Goal: Transaction & Acquisition: Purchase product/service

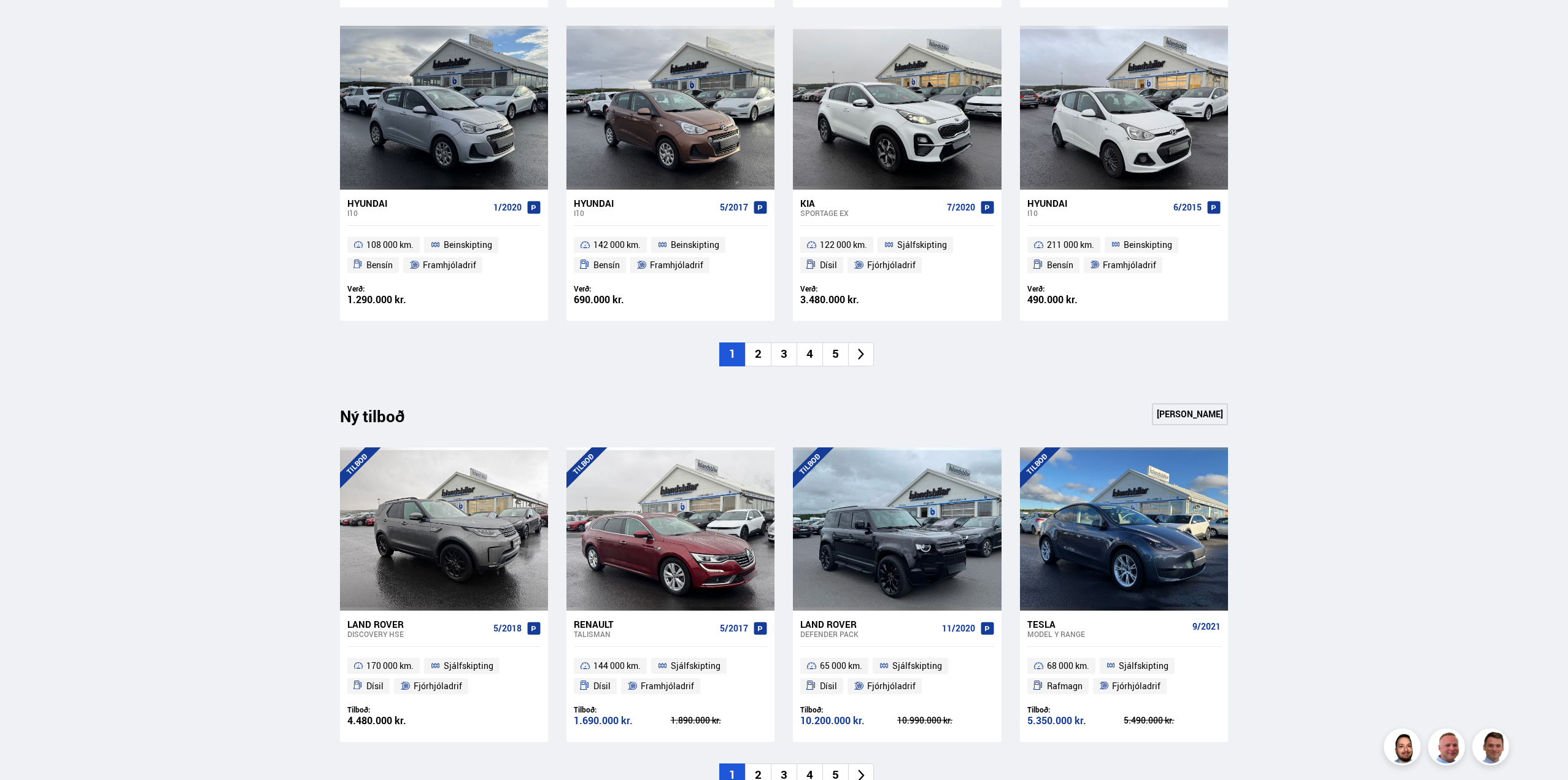
scroll to position [902, 0]
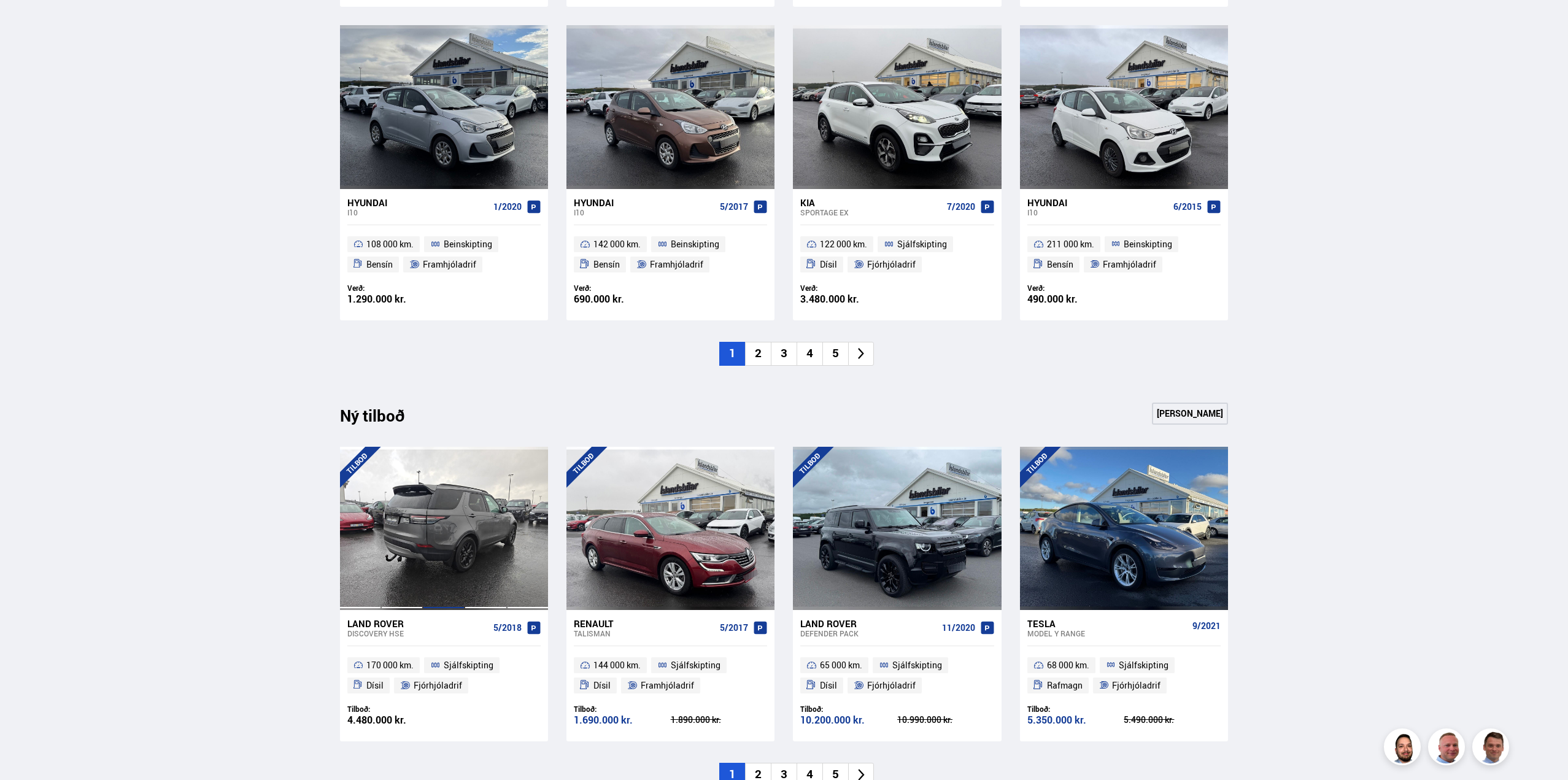
click at [445, 520] on div at bounding box center [443, 527] width 42 height 163
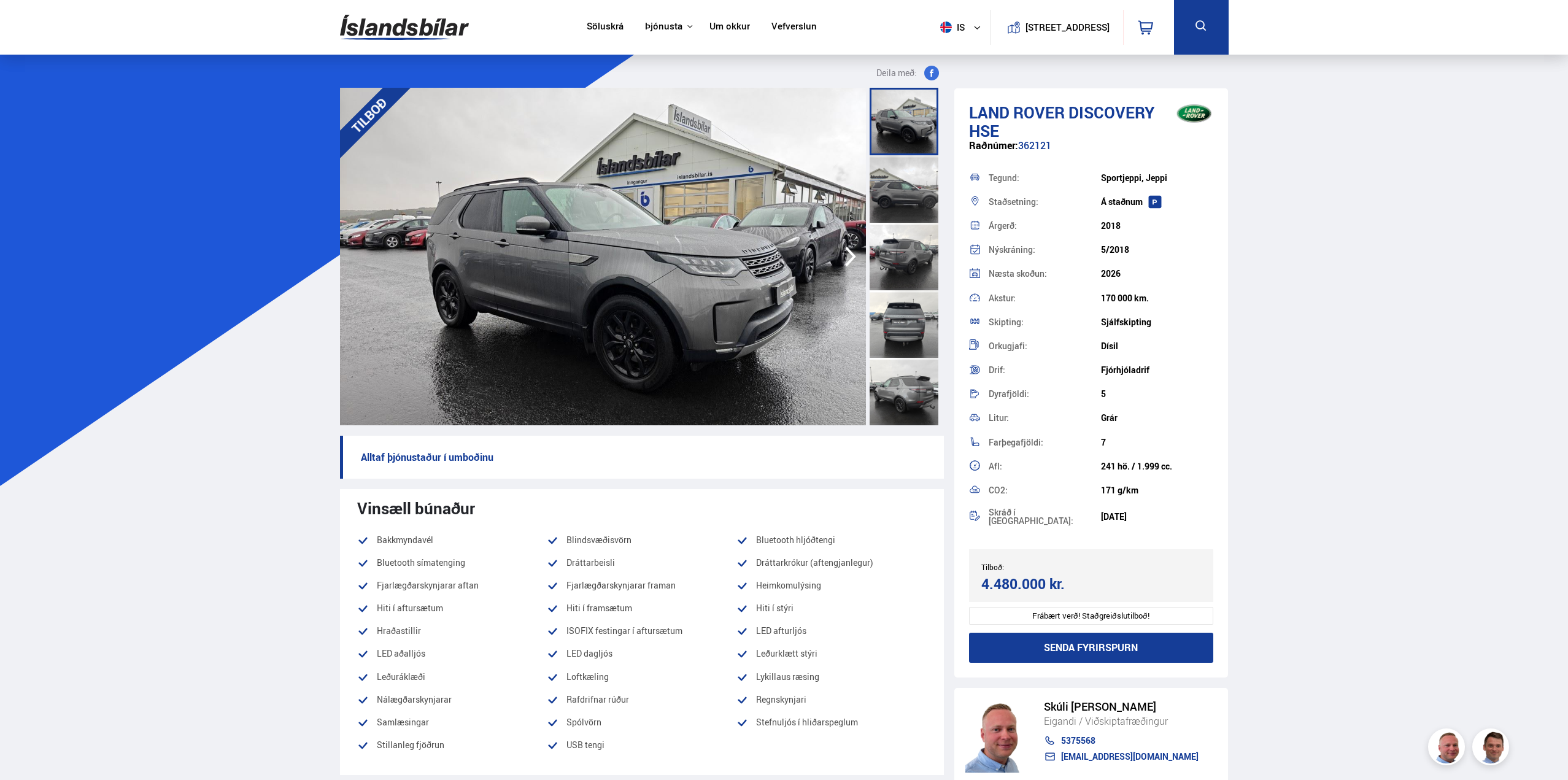
click at [427, 336] on img at bounding box center [603, 256] width 526 height 338
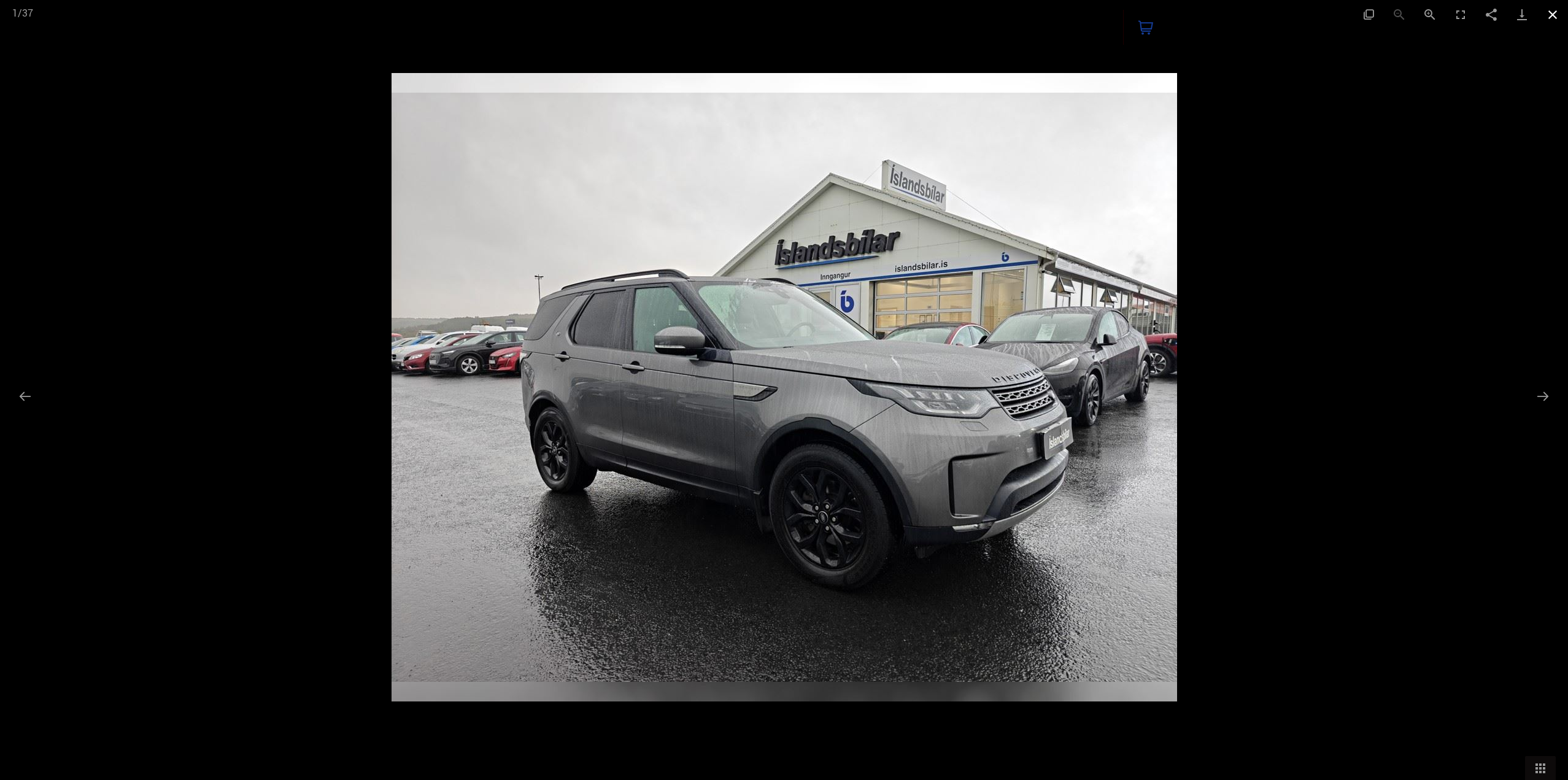
click at [1554, 20] on button "Close gallery" at bounding box center [1552, 14] width 31 height 29
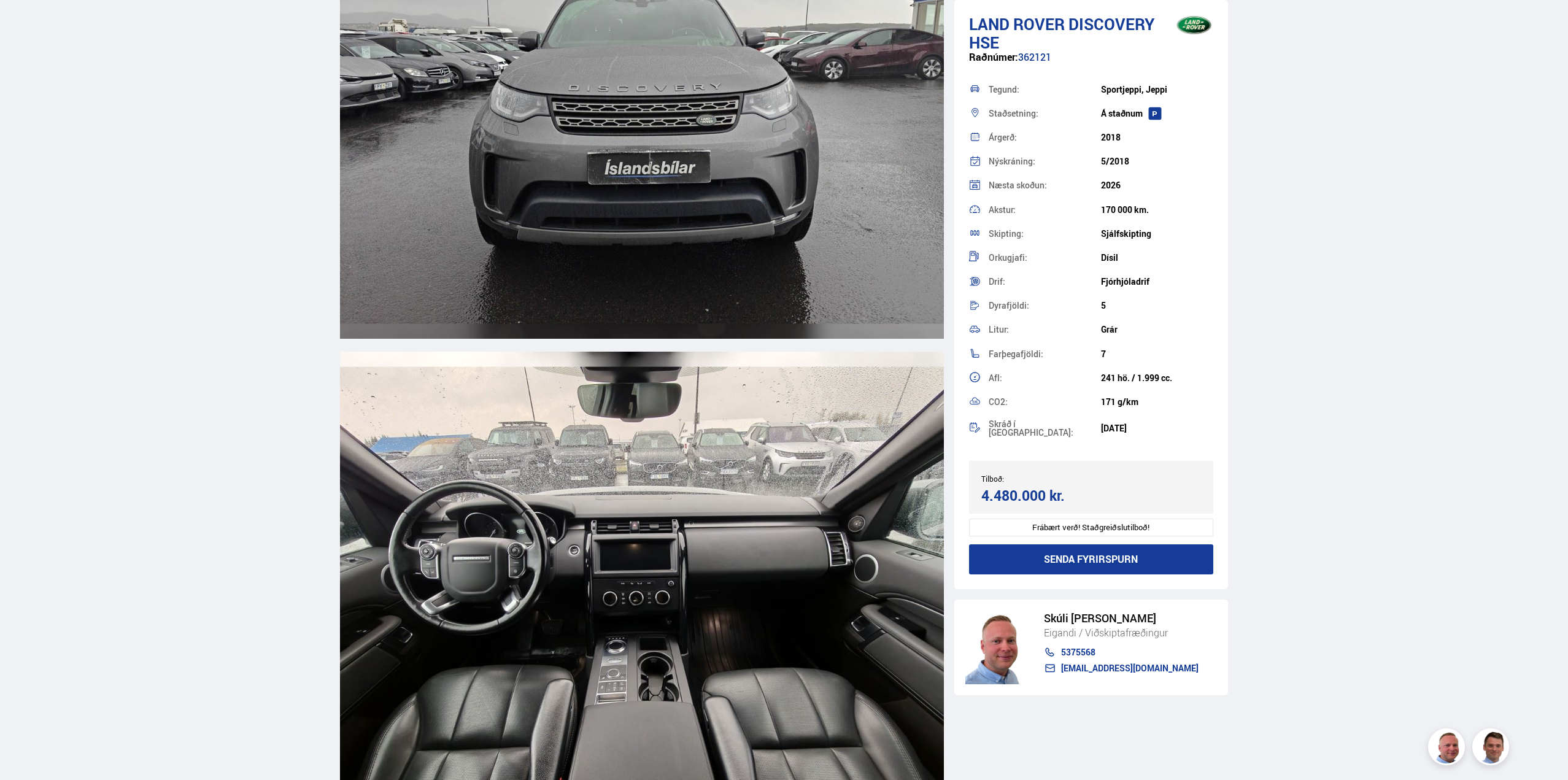
scroll to position [5278, 0]
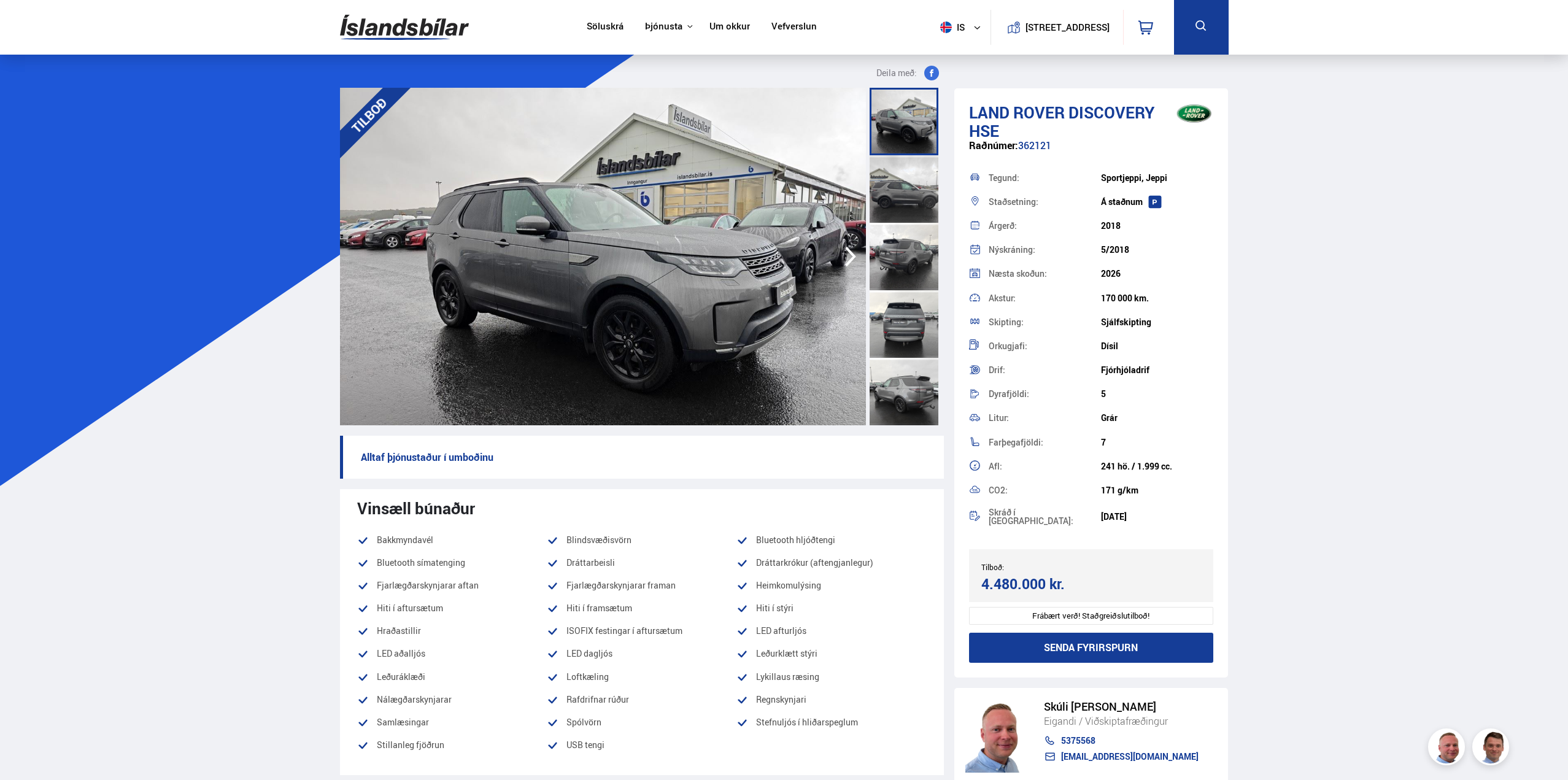
scroll to position [4, 0]
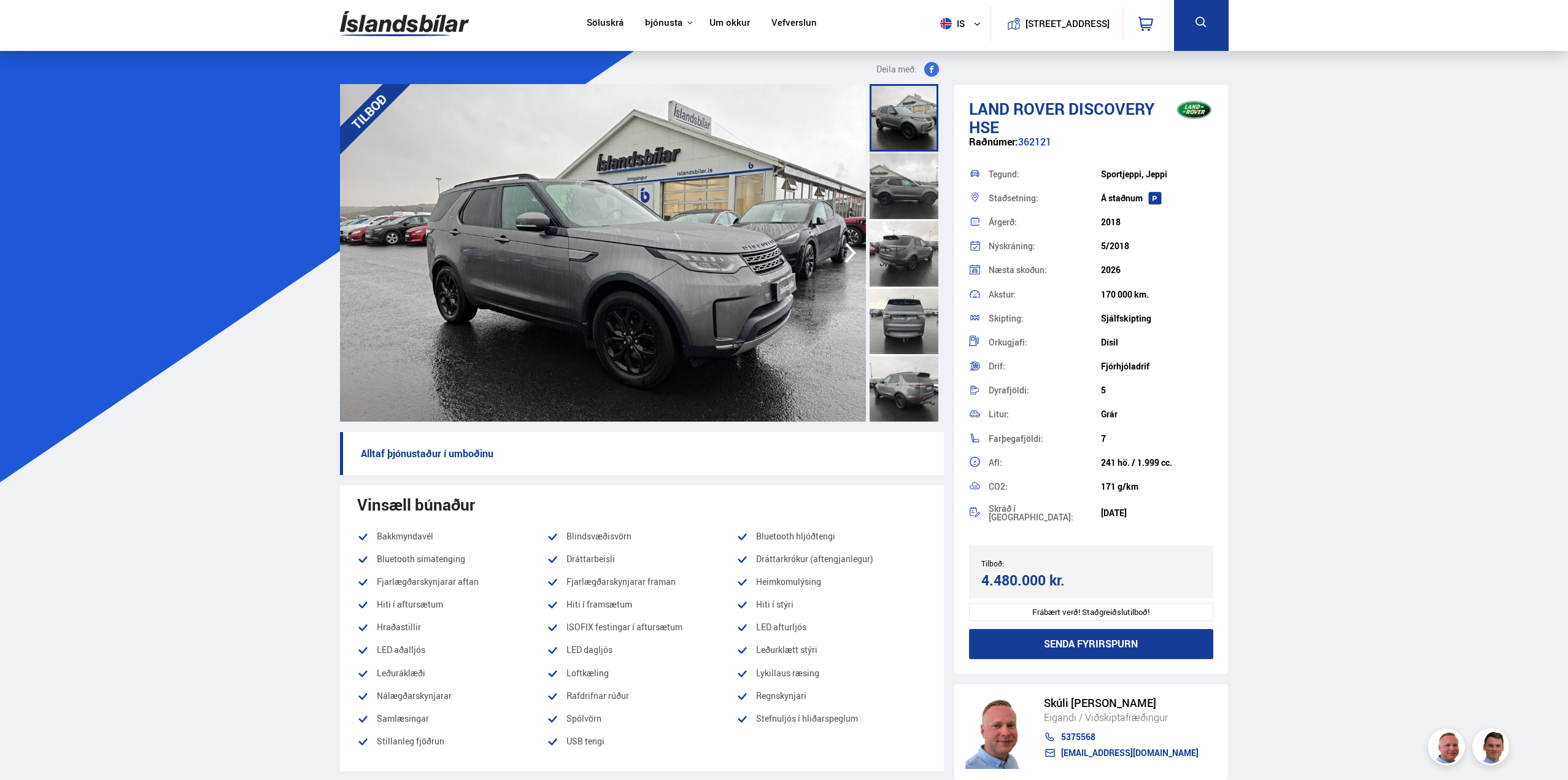
drag, startPoint x: 970, startPoint y: 105, endPoint x: 1156, endPoint y: 494, distance: 431.2
click at [1156, 494] on div "Land Rover Discovery HSE Raðnúmer: 362121 Tegund: Sportjeppi, Jeppi Staðsetning…" at bounding box center [1091, 379] width 274 height 589
copy div "Land Rover Discovery HSE Raðnúmer: 362121 Tegund: Sportjeppi, Jeppi Staðsetning…"
drag, startPoint x: 1071, startPoint y: 576, endPoint x: 978, endPoint y: 575, distance: 93.0
click at [978, 575] on div "Tilboð: 4.480.000 kr. Ásett verð/Skiptiverð 4.480.000 kr." at bounding box center [1091, 571] width 245 height 53
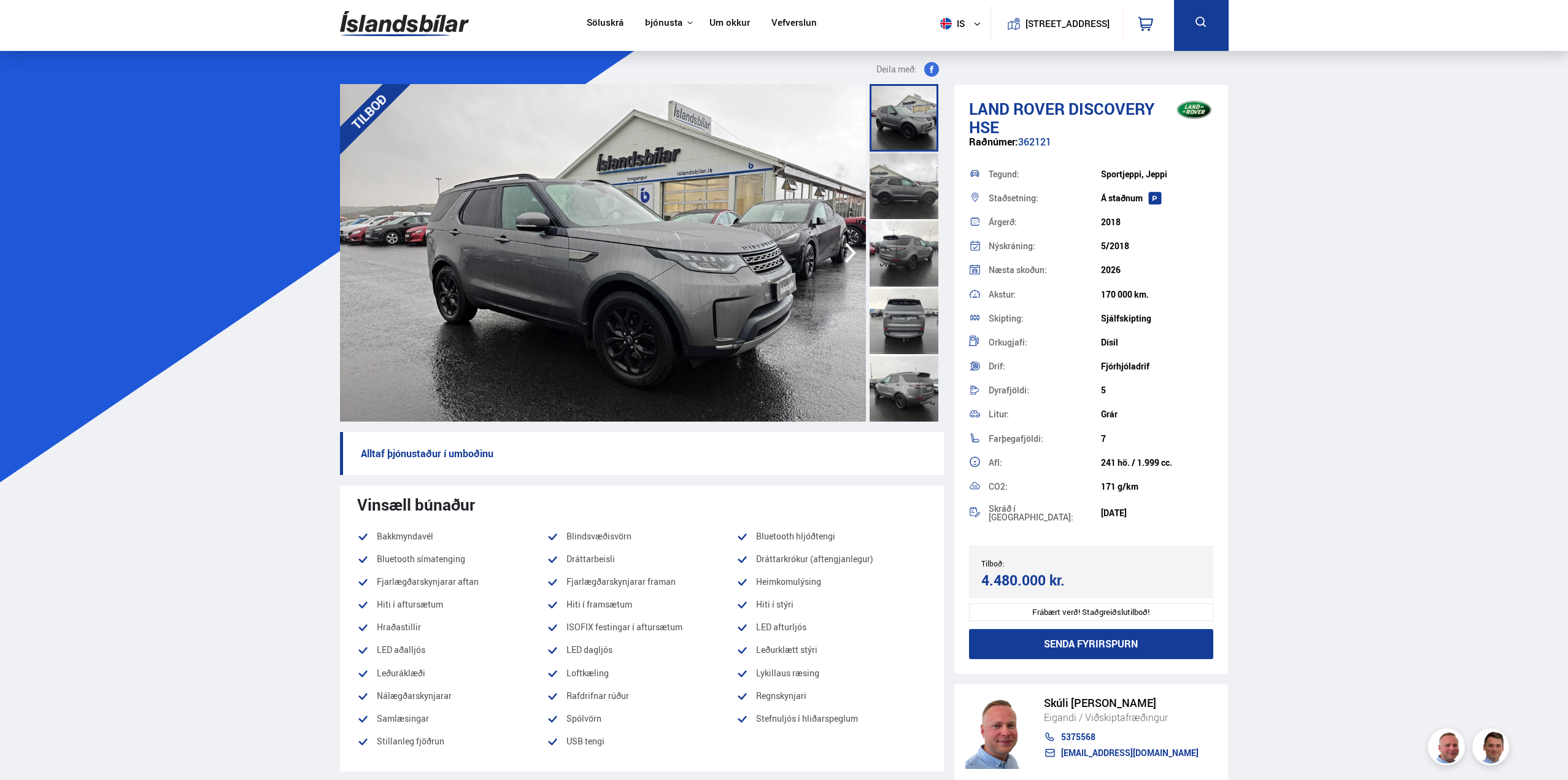
copy div "4.480.000 kr."
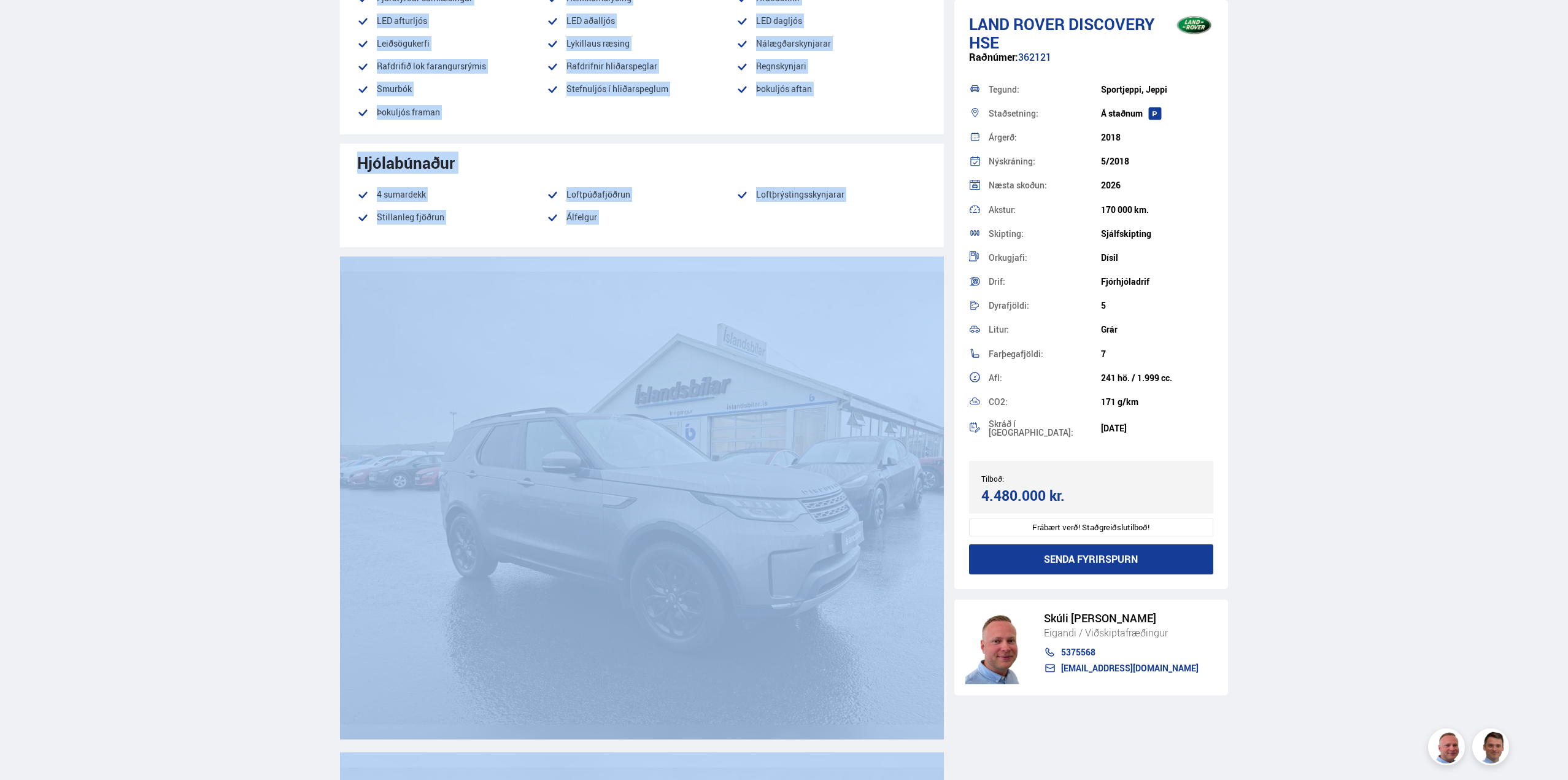
scroll to position [1521, 0]
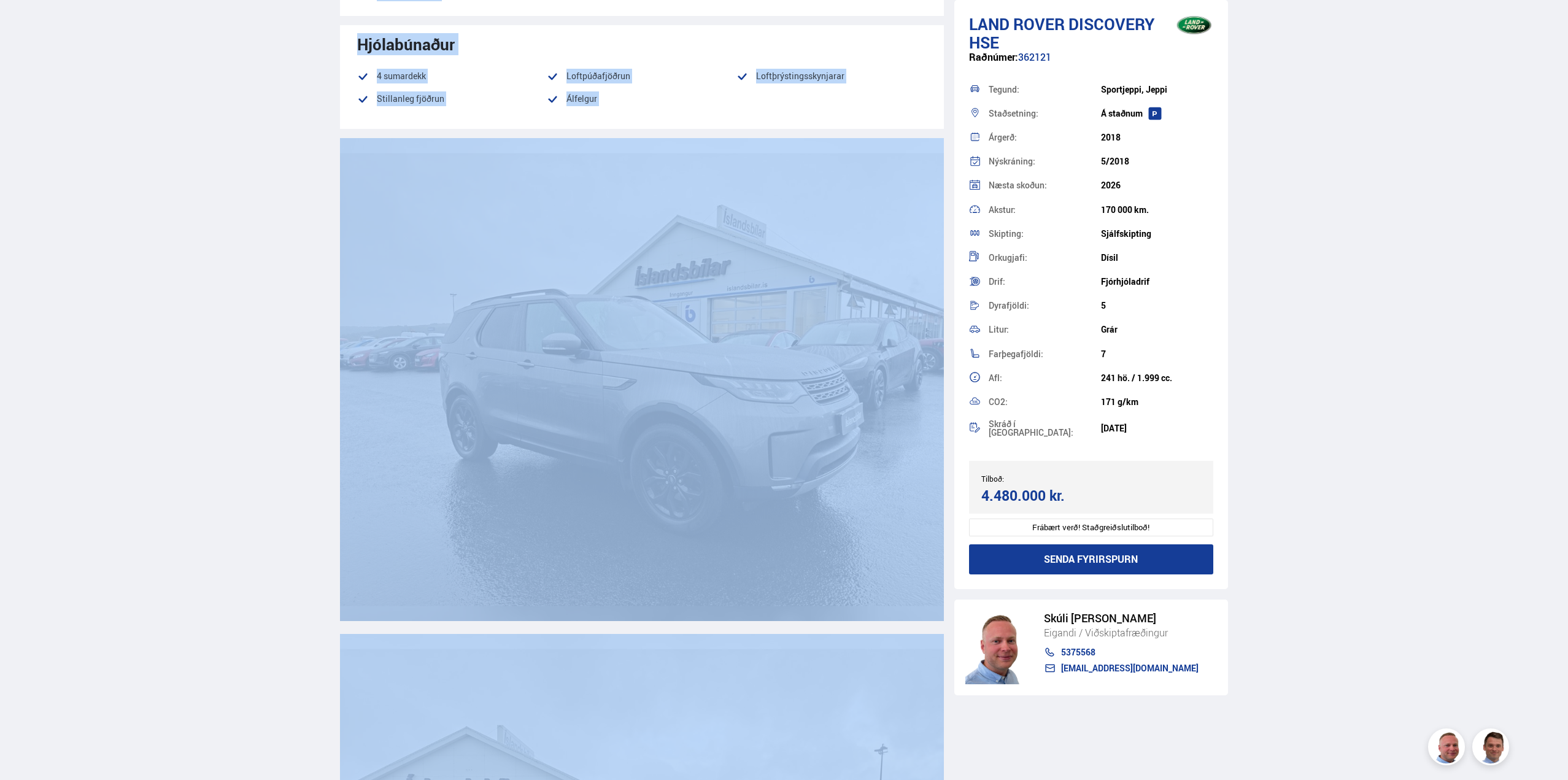
drag, startPoint x: 360, startPoint y: 539, endPoint x: 618, endPoint y: 91, distance: 517.0
copy div "Loremipsumdo Sitametconsecte Adipiscin elitseddoe Temporinc utlaboreetd Magnaal…"
